Goal: Task Accomplishment & Management: Manage account settings

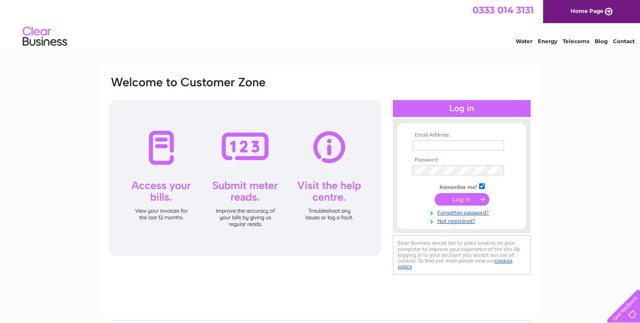
click at [434, 141] on input "text" at bounding box center [458, 145] width 92 height 10
type input "[PERSON_NAME][EMAIL_ADDRESS][DOMAIN_NAME]"
click at [435, 194] on input "submit" at bounding box center [462, 200] width 55 height 12
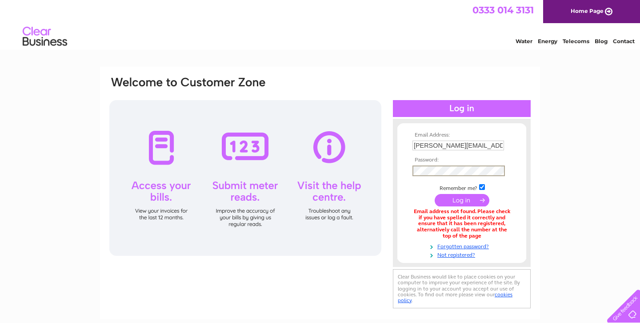
click at [435, 194] on input "submit" at bounding box center [462, 200] width 55 height 12
